Goal: Task Accomplishment & Management: Manage account settings

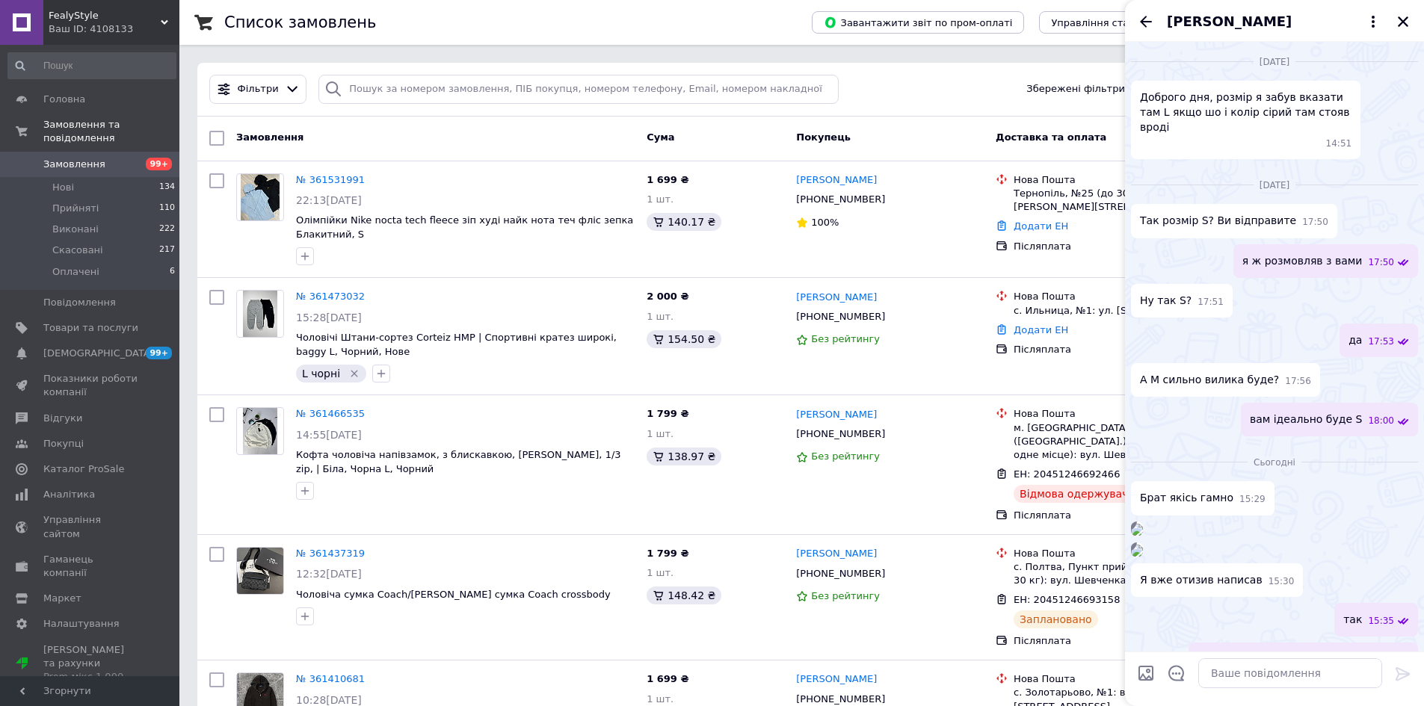
click at [178, 617] on span at bounding box center [158, 623] width 41 height 13
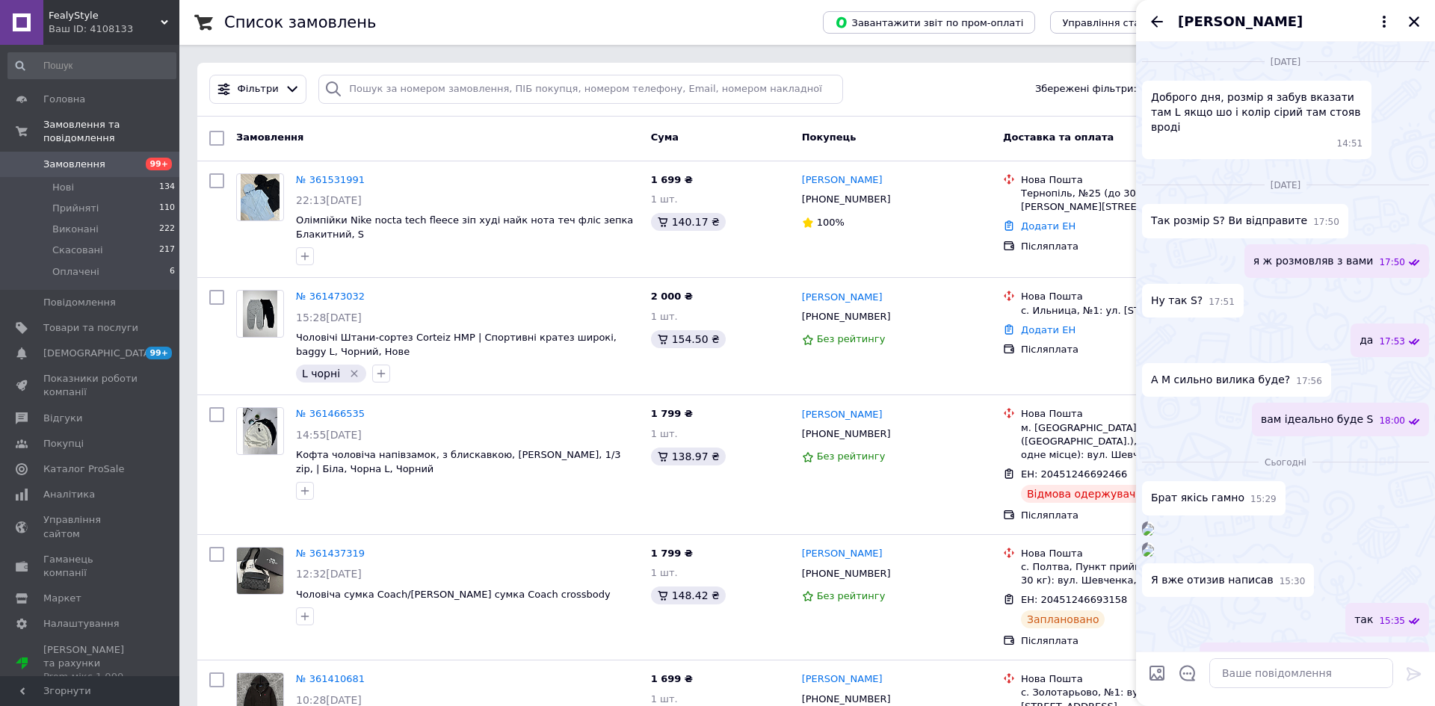
scroll to position [1050, 0]
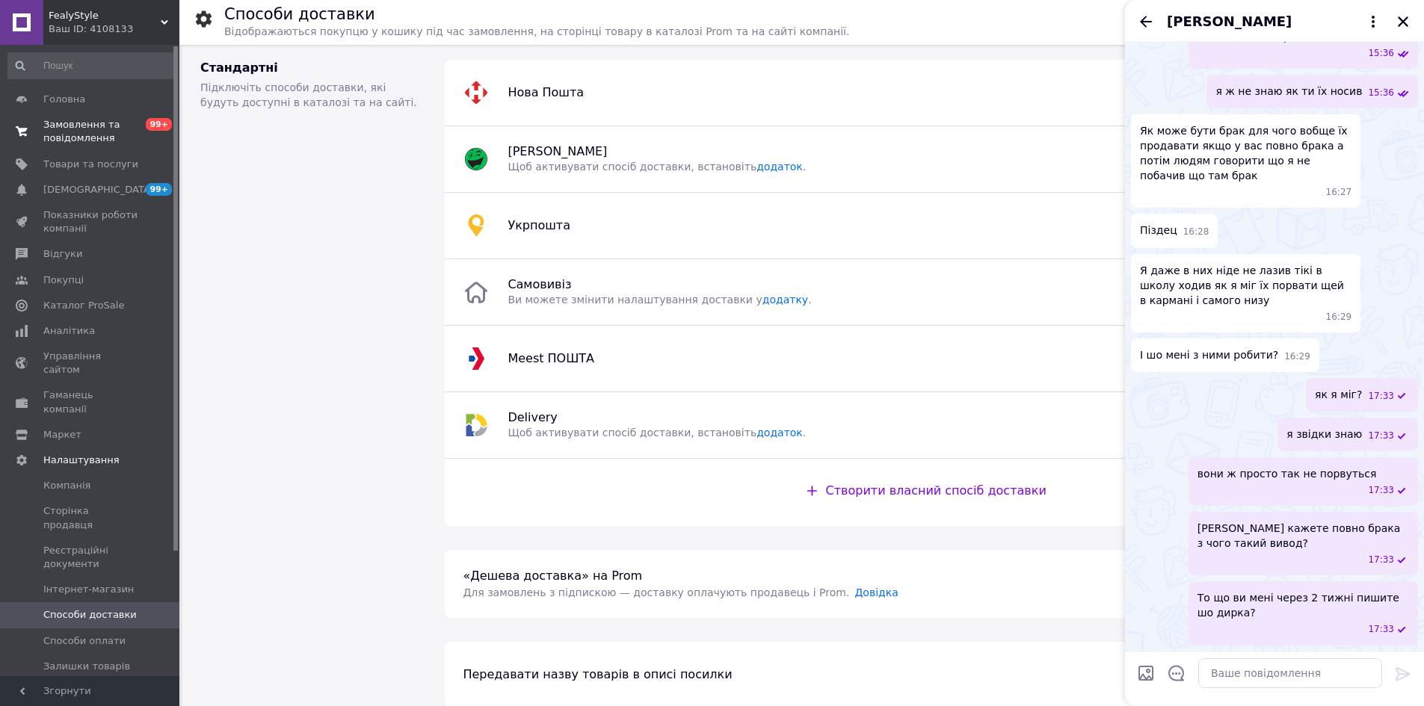
click at [40, 148] on link "Замовлення та повідомлення 0 99+" at bounding box center [92, 131] width 184 height 39
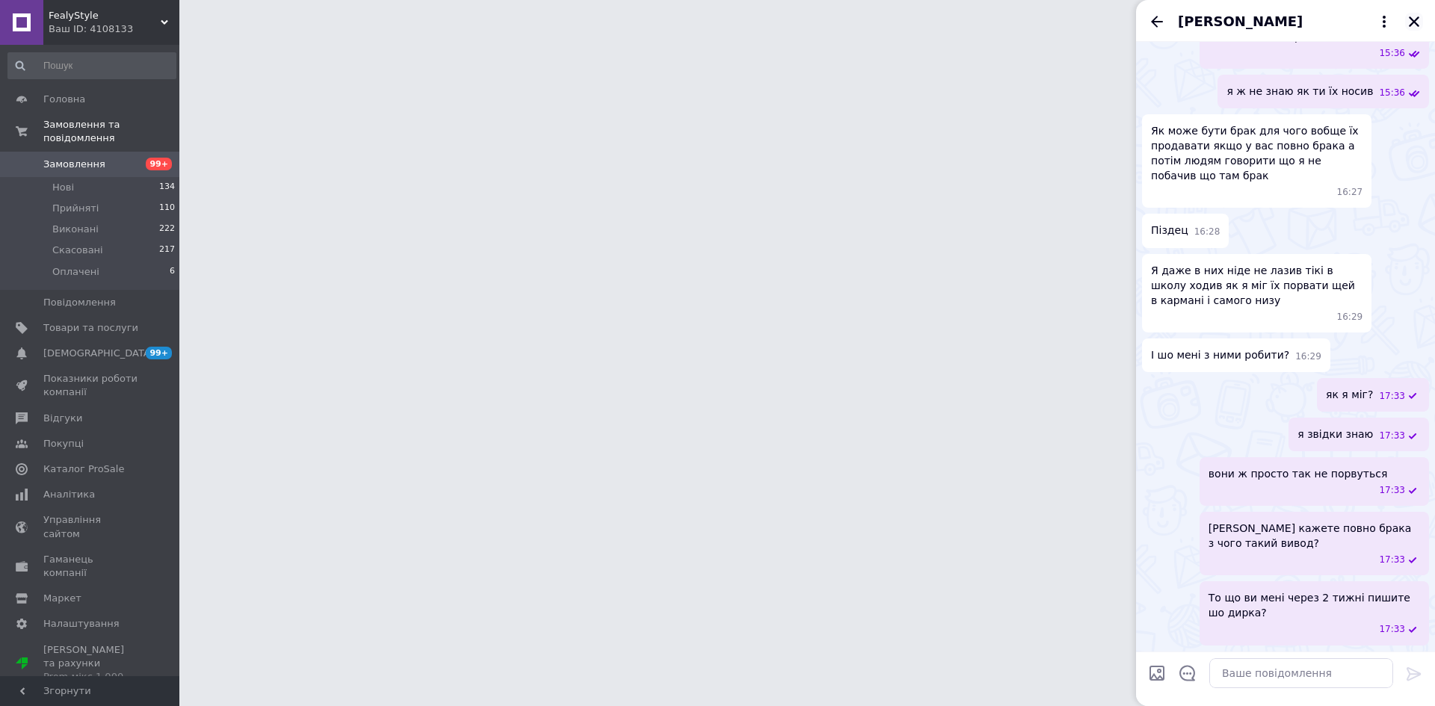
click at [1417, 22] on icon "Закрити" at bounding box center [1413, 21] width 13 height 13
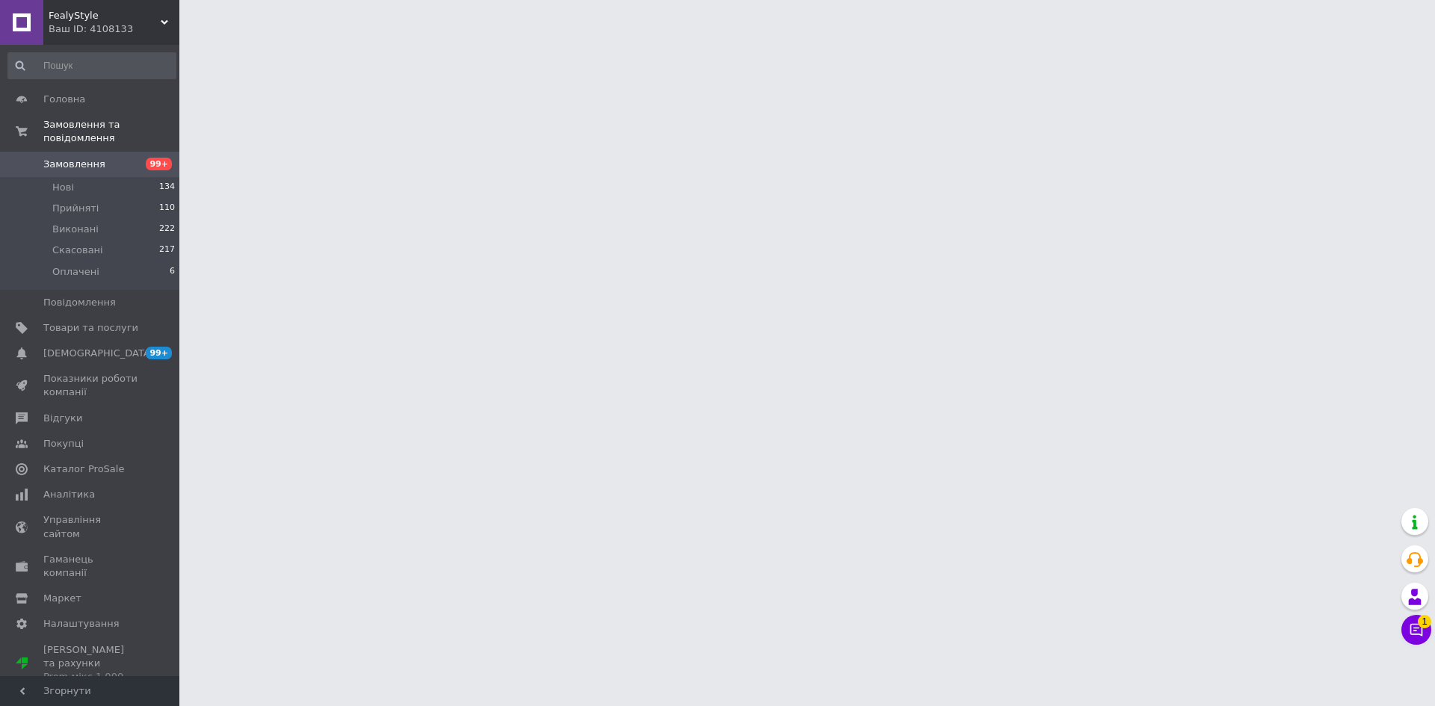
click at [1413, 635] on icon at bounding box center [1416, 630] width 15 height 15
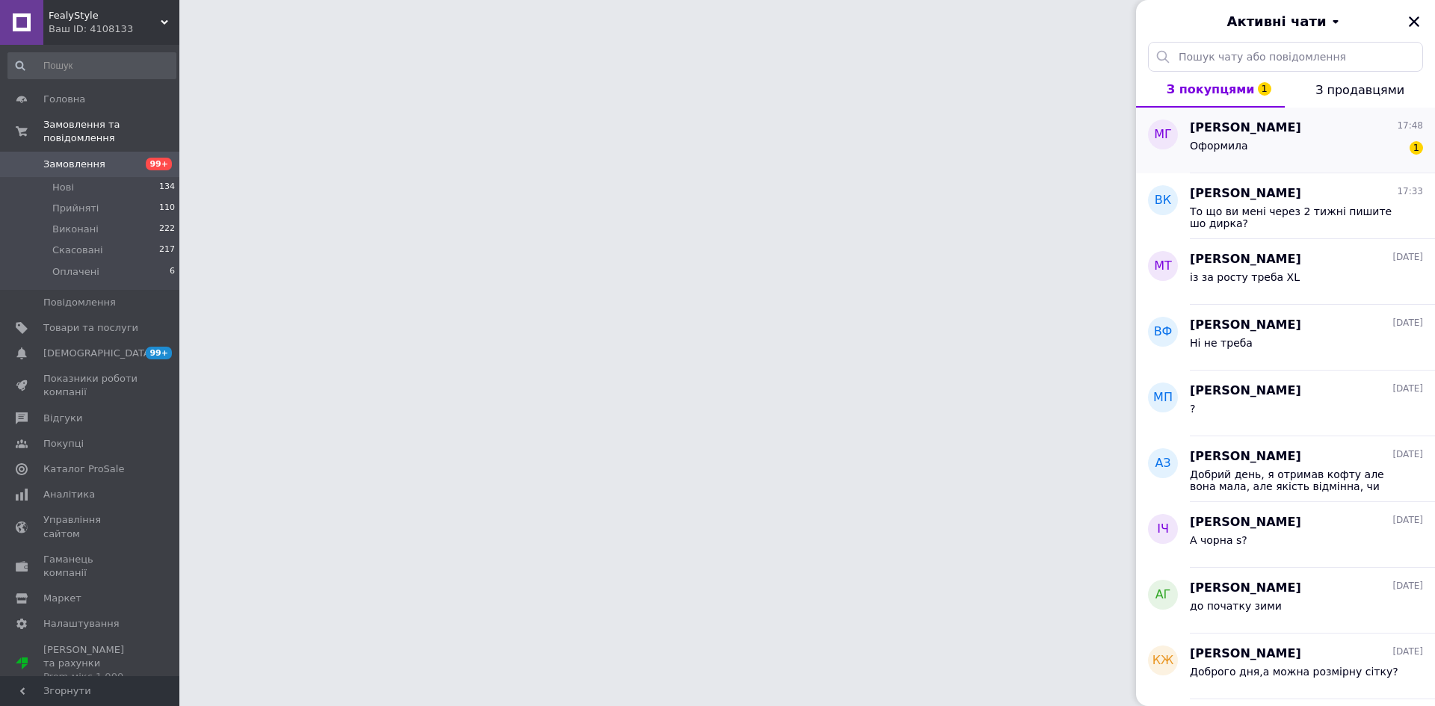
click at [1238, 159] on div "Оформила" at bounding box center [1219, 150] width 58 height 21
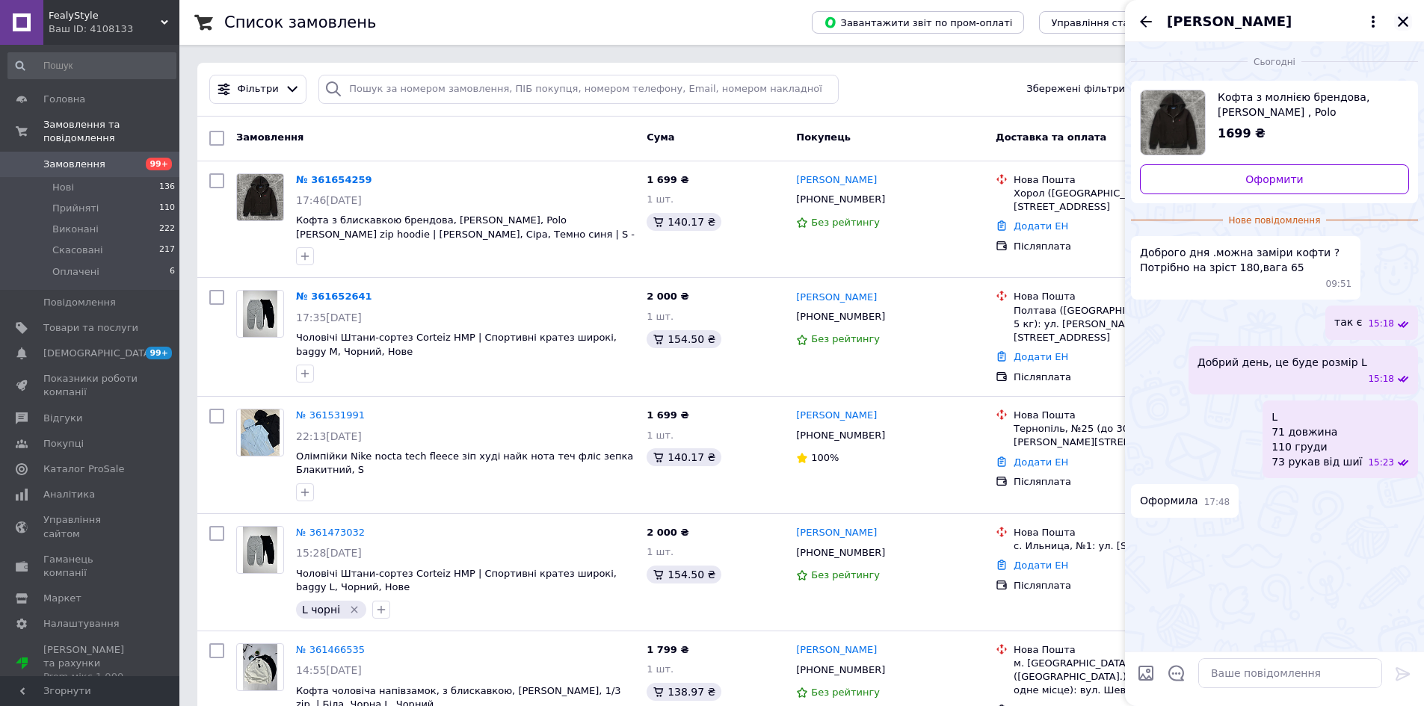
click at [1409, 21] on icon "Закрити" at bounding box center [1402, 21] width 13 height 13
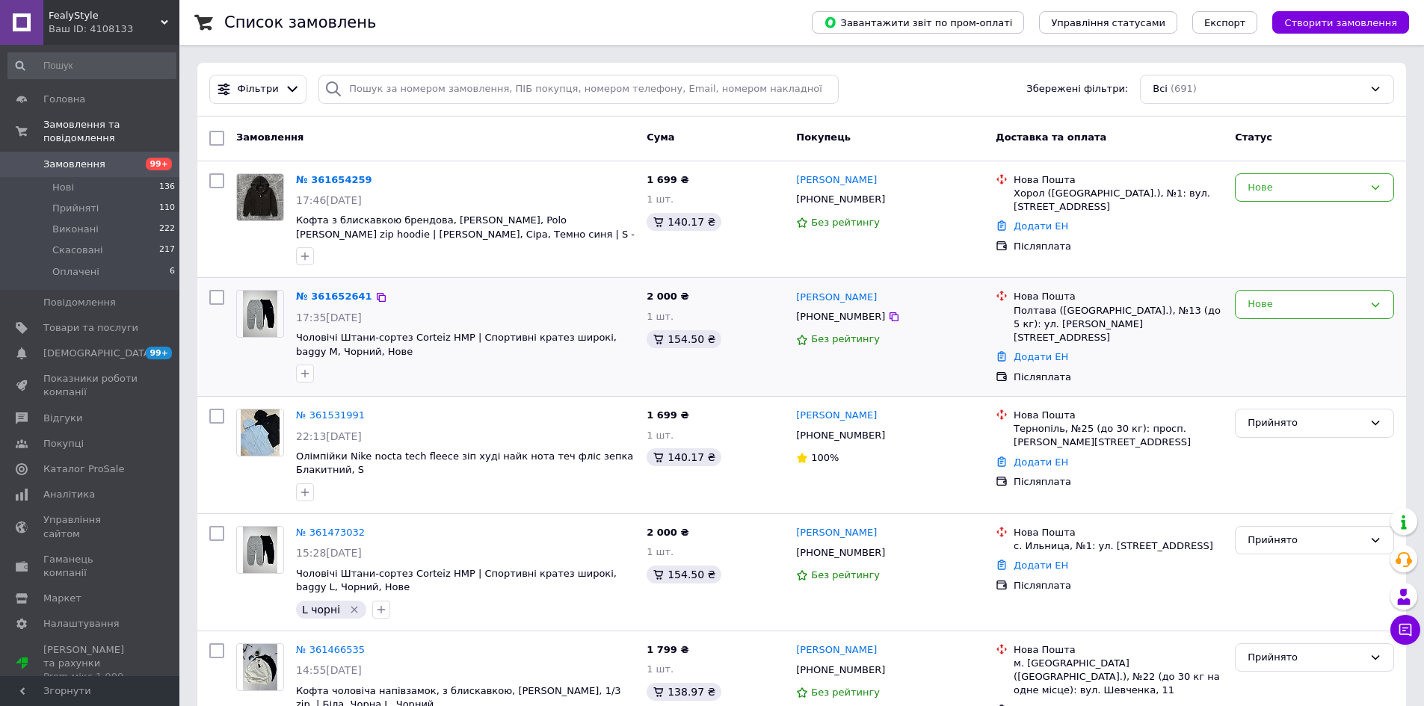
click at [875, 309] on div "[PHONE_NUMBER]" at bounding box center [890, 317] width 191 height 16
click at [888, 312] on icon at bounding box center [894, 317] width 12 height 12
click at [19, 593] on use at bounding box center [22, 598] width 12 height 10
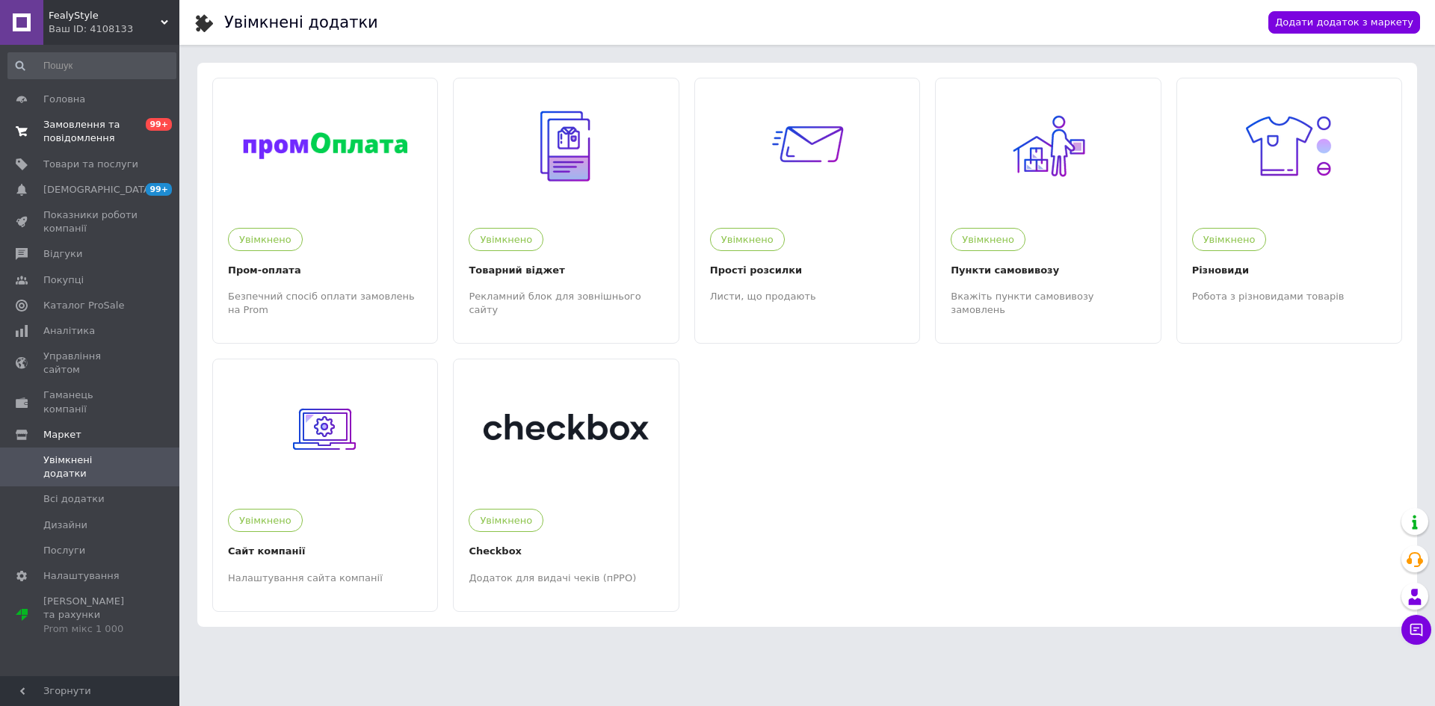
click at [80, 134] on span "Замовлення та повідомлення" at bounding box center [90, 131] width 95 height 27
